Goal: Transaction & Acquisition: Purchase product/service

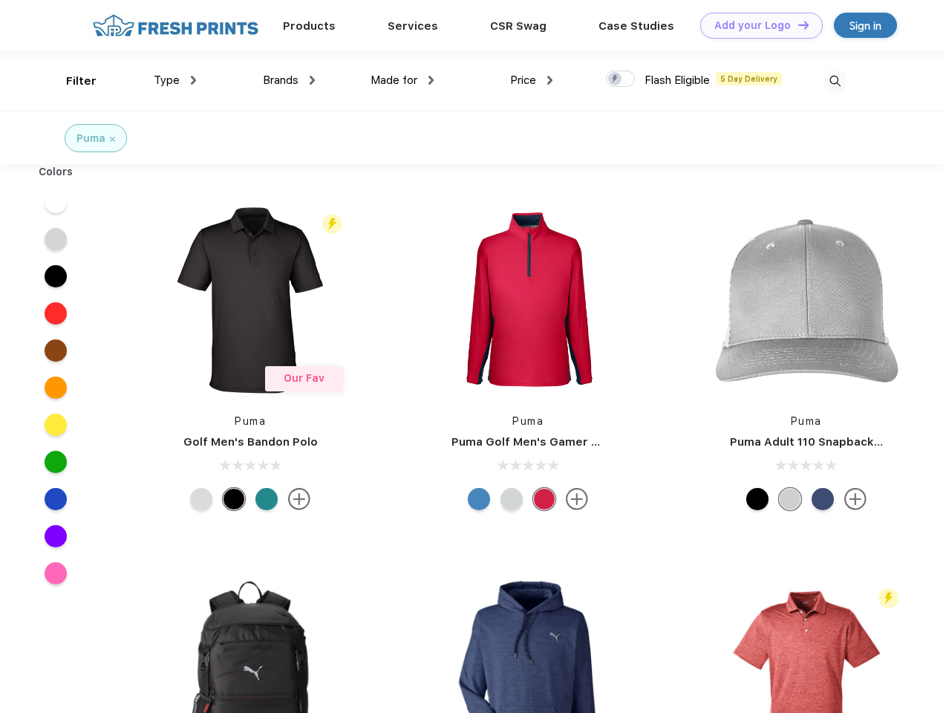
click at [756, 25] on link "Add your Logo Design Tool" at bounding box center [761, 26] width 123 height 26
click at [0, 0] on div "Design Tool" at bounding box center [0, 0] width 0 height 0
click at [797, 25] on link "Add your Logo Design Tool" at bounding box center [761, 26] width 123 height 26
click at [71, 81] on div "Filter" at bounding box center [81, 81] width 30 height 17
click at [175, 80] on span "Type" at bounding box center [167, 80] width 26 height 13
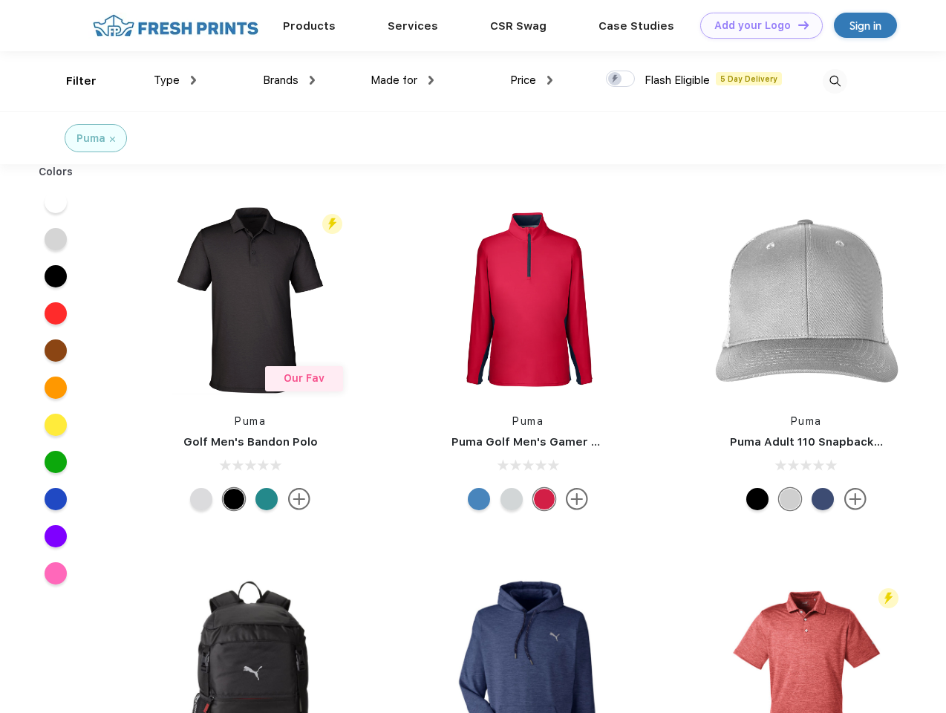
click at [289, 80] on span "Brands" at bounding box center [281, 80] width 36 height 13
click at [403, 80] on span "Made for" at bounding box center [394, 80] width 47 height 13
click at [532, 80] on span "Price" at bounding box center [523, 80] width 26 height 13
click at [621, 79] on div at bounding box center [620, 79] width 29 height 16
click at [616, 79] on input "checkbox" at bounding box center [611, 75] width 10 height 10
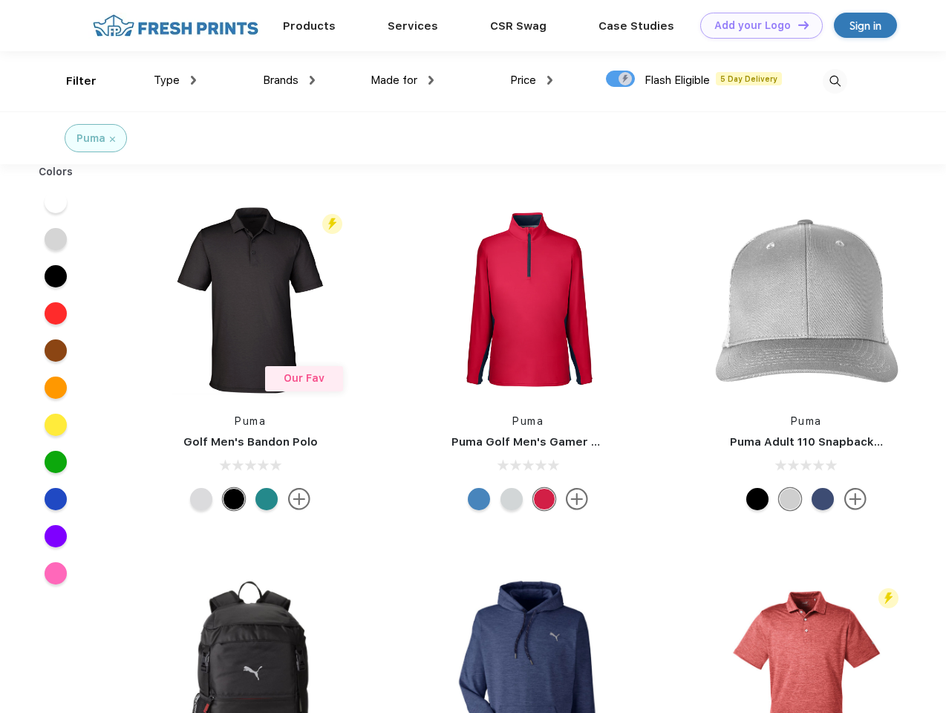
click at [835, 81] on img at bounding box center [835, 81] width 25 height 25
